Goal: Navigation & Orientation: Find specific page/section

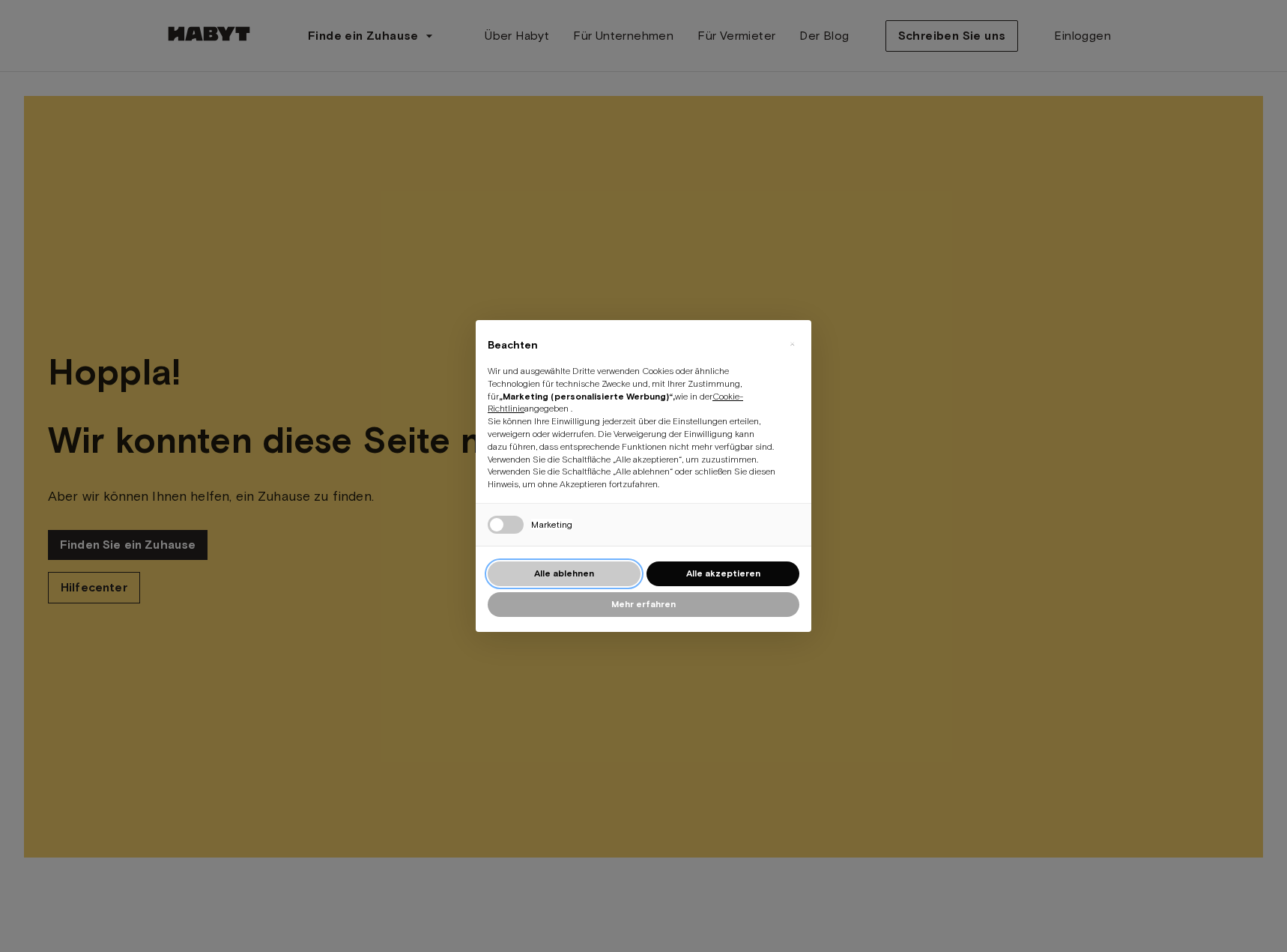
click at [610, 568] on button "Alle ablehnen" at bounding box center [564, 573] width 153 height 25
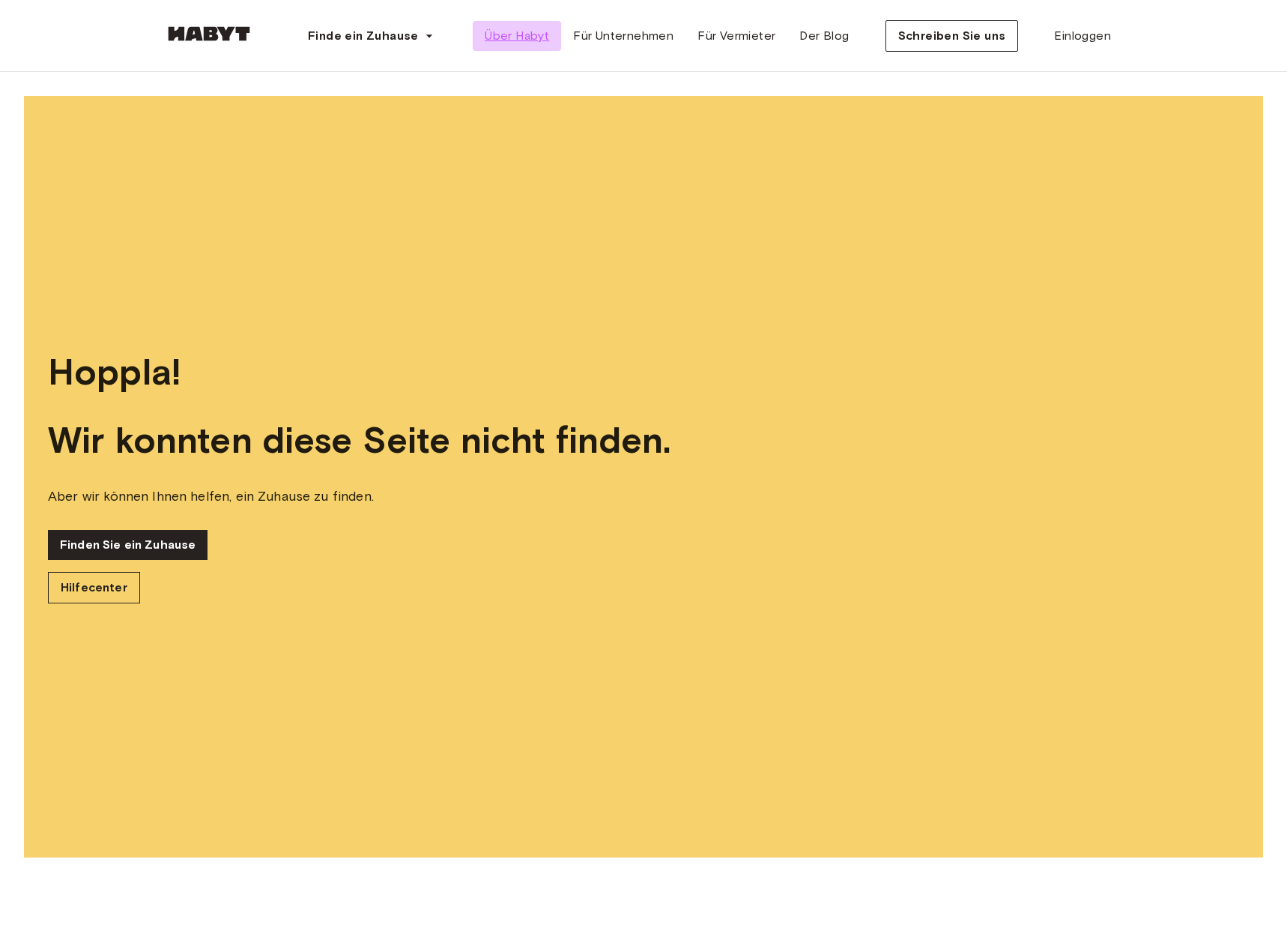
click at [525, 38] on font "Über Habyt" at bounding box center [517, 35] width 65 height 14
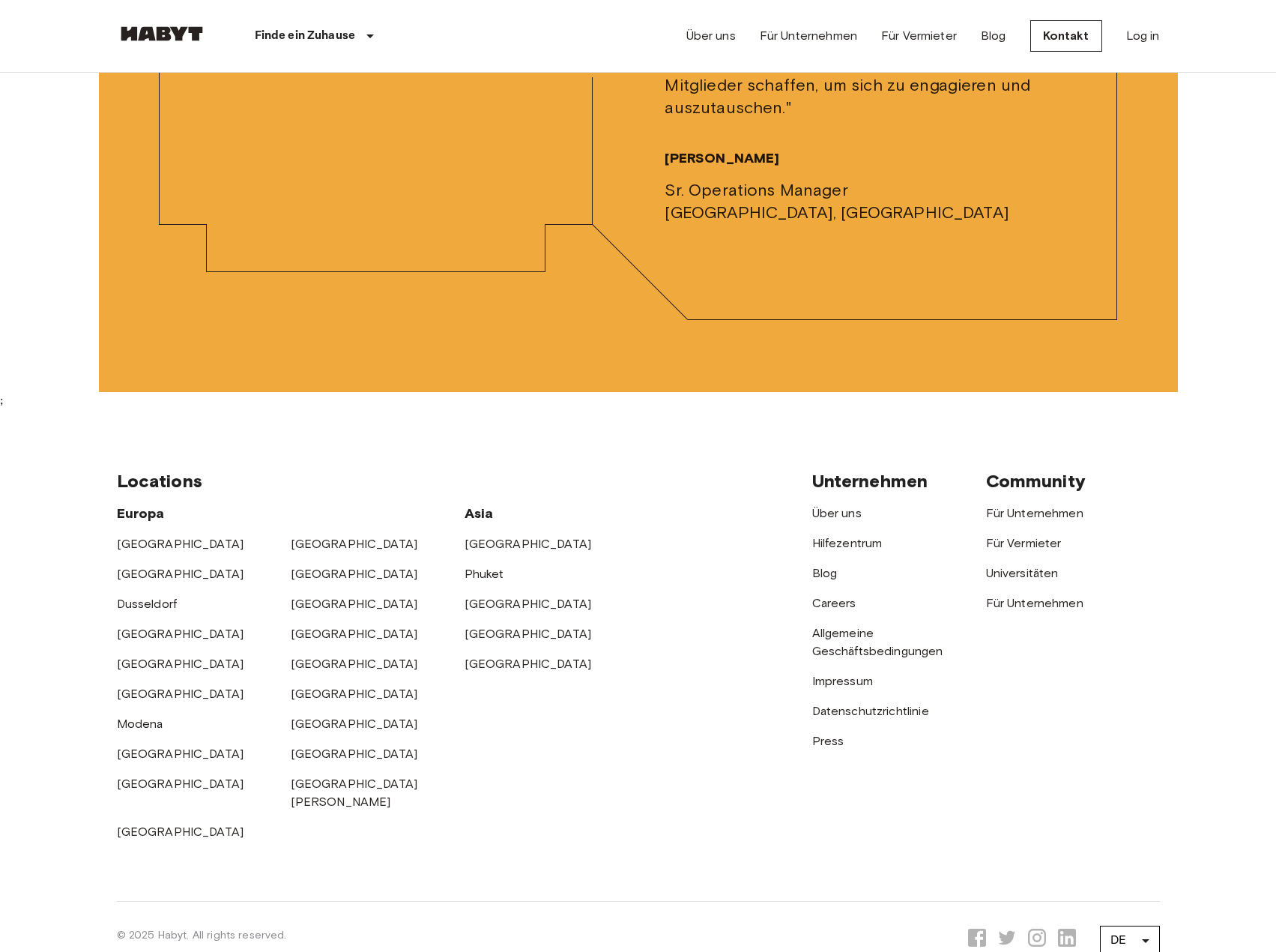
scroll to position [5045, 0]
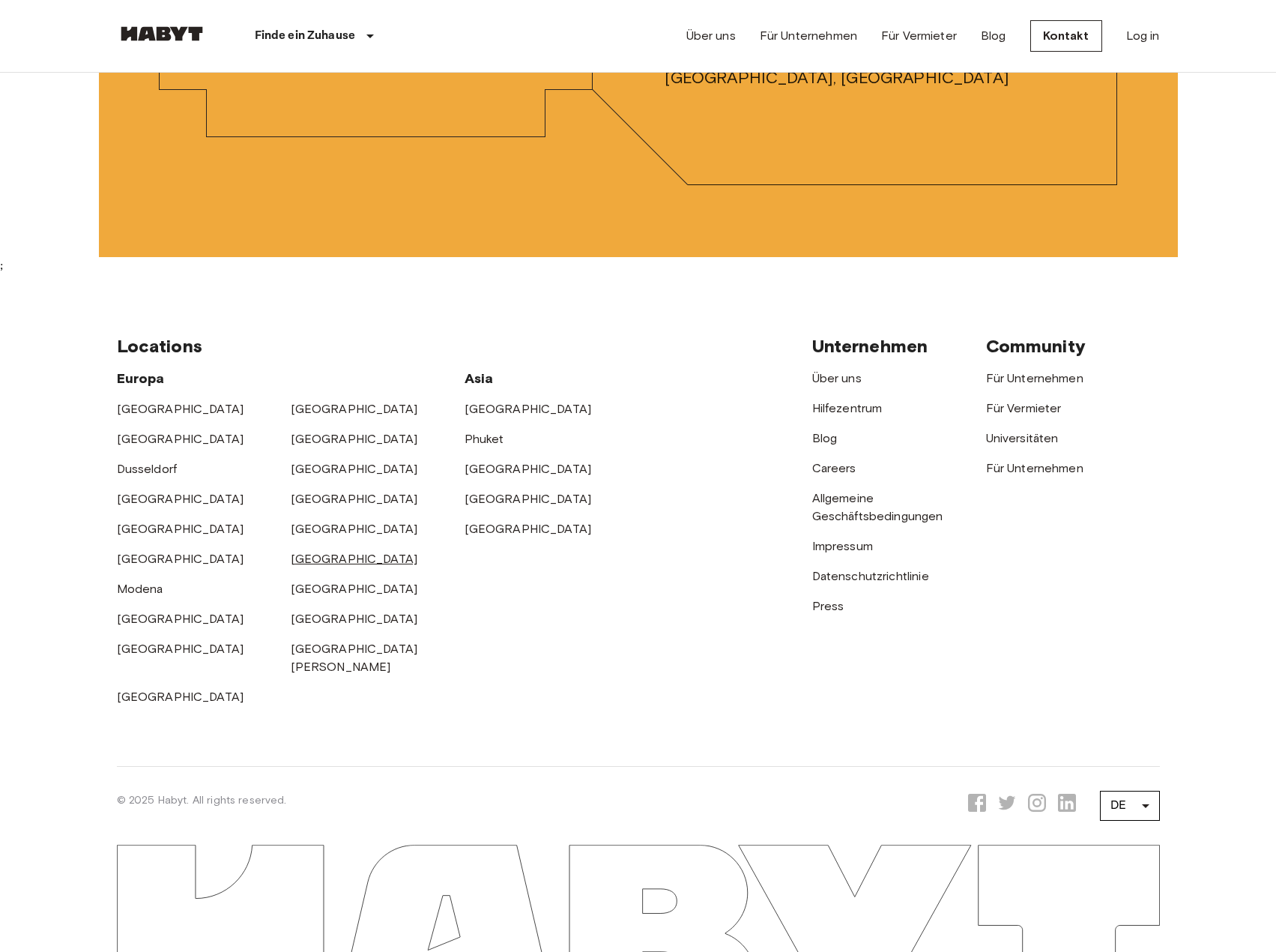
click at [310, 557] on link "[GEOGRAPHIC_DATA]" at bounding box center [355, 558] width 127 height 14
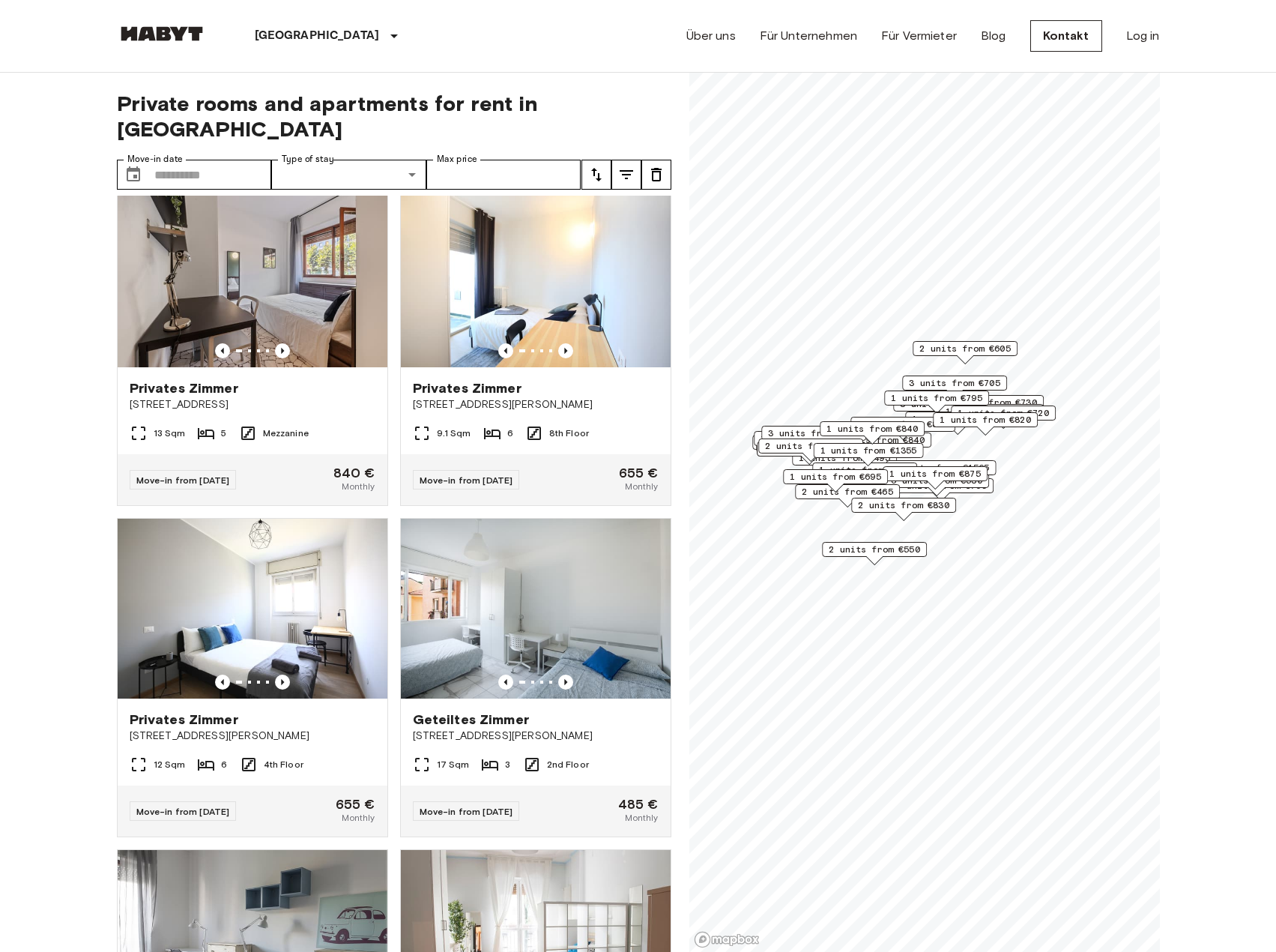
scroll to position [1349, 0]
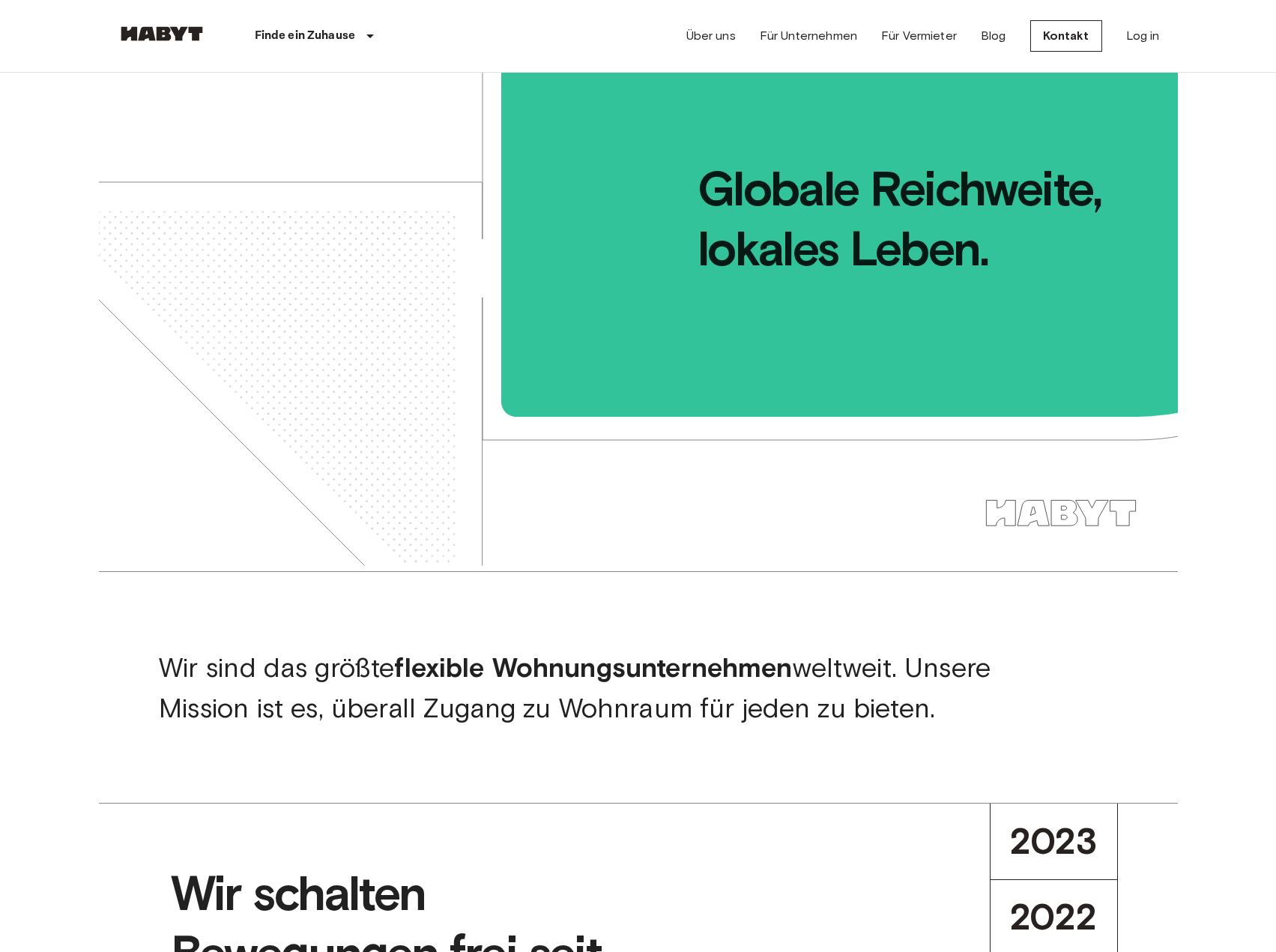
scroll to position [3671, 0]
